Goal: Use online tool/utility: Use online tool/utility

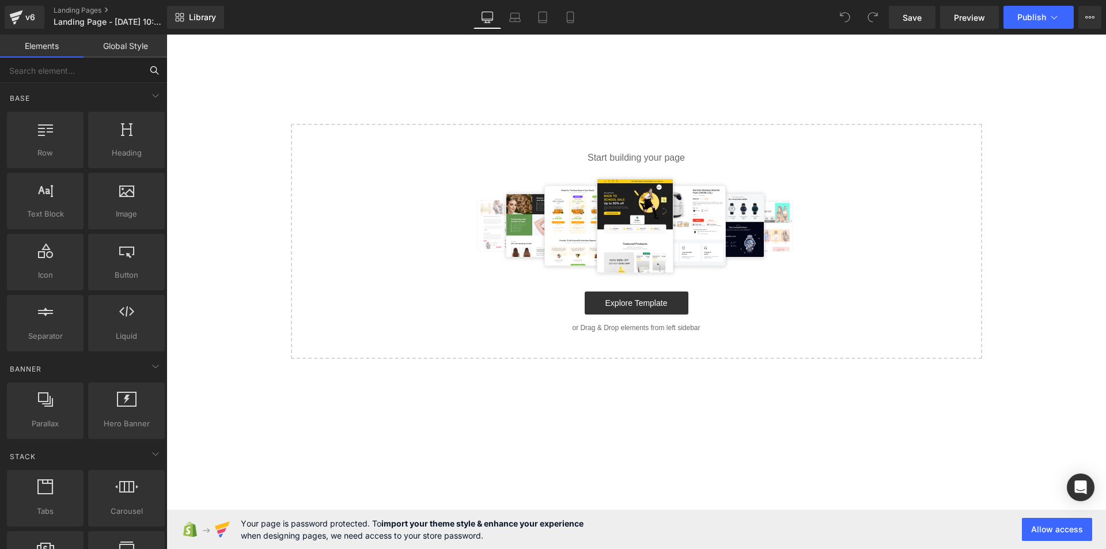
click at [59, 63] on input "text" at bounding box center [71, 70] width 142 height 25
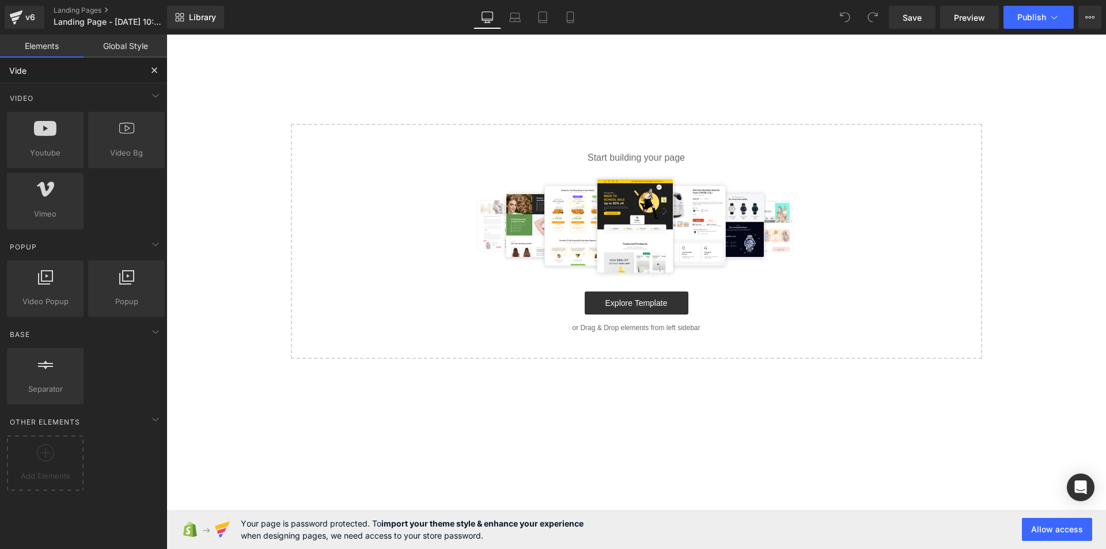
type input "Video"
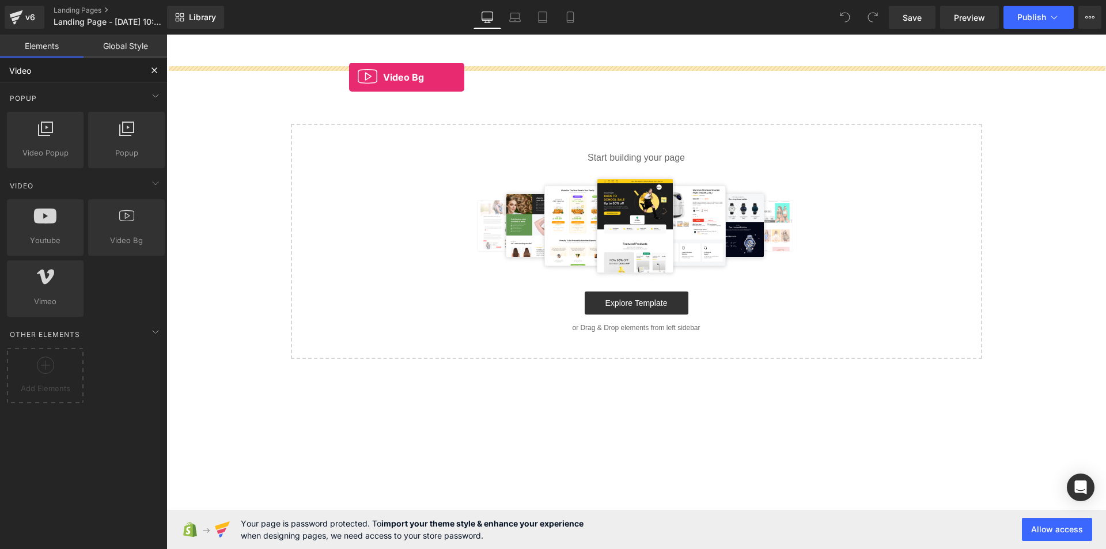
drag, startPoint x: 289, startPoint y: 256, endPoint x: 357, endPoint y: 69, distance: 199.7
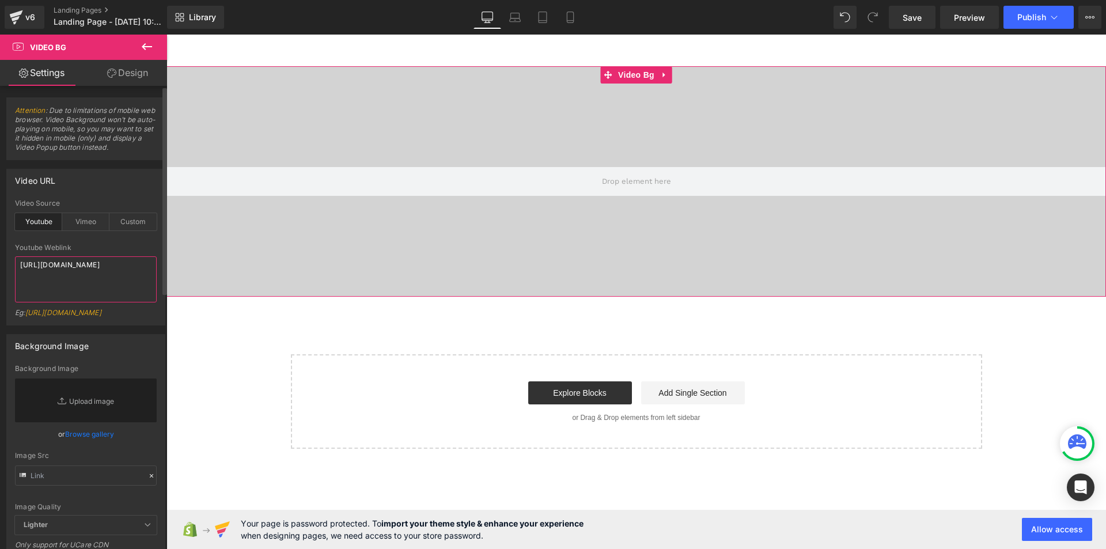
click at [90, 266] on textarea "[URL][DOMAIN_NAME]" at bounding box center [86, 279] width 142 height 46
paste textarea "MaHyd8yy47g"
type textarea "[URL][DOMAIN_NAME]"
click at [3, 246] on div "Video URL youtube Video Source Youtube Vimeo Custom [URL][DOMAIN_NAME] Youtube …" at bounding box center [86, 242] width 172 height 165
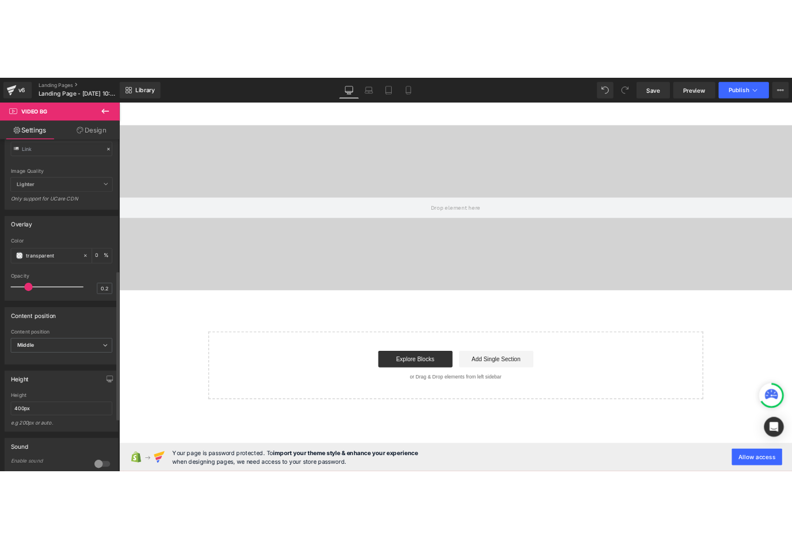
scroll to position [461, 0]
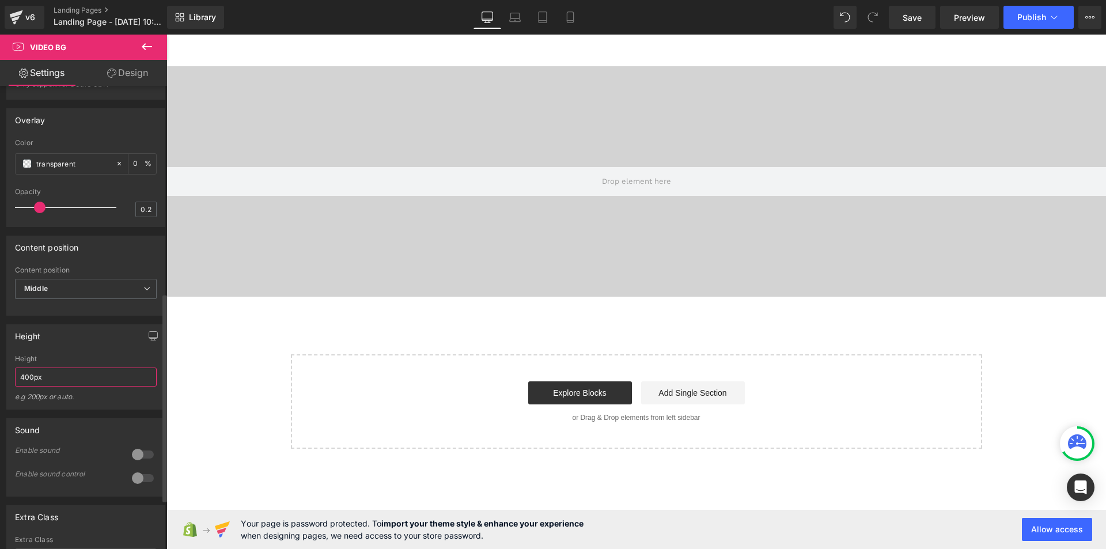
click at [94, 384] on input "400px" at bounding box center [86, 377] width 142 height 19
click at [22, 387] on input "400px" at bounding box center [86, 377] width 142 height 19
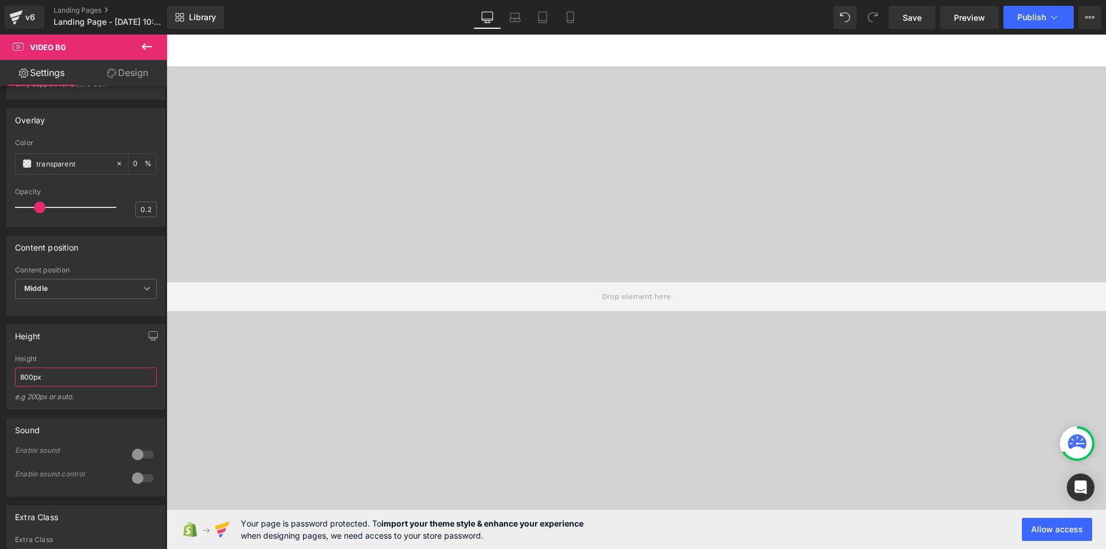
type input "800px"
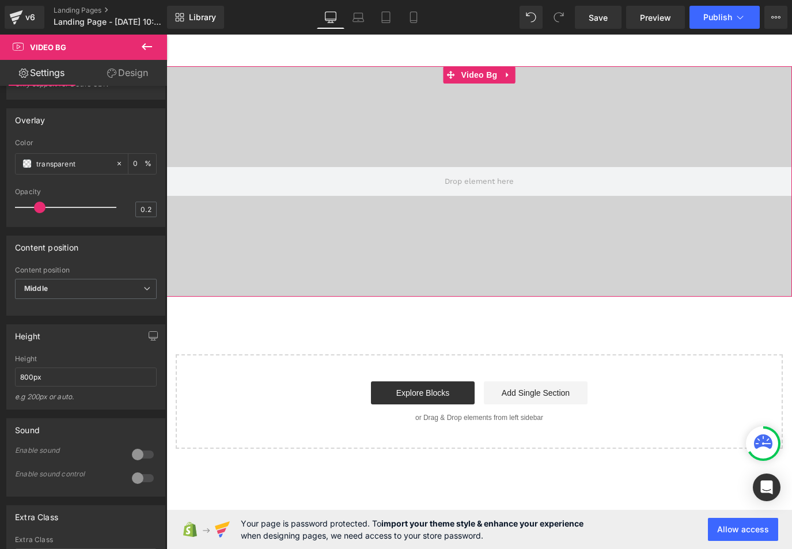
click at [622, 129] on div at bounding box center [479, 181] width 626 height 230
